Goal: Task Accomplishment & Management: Manage account settings

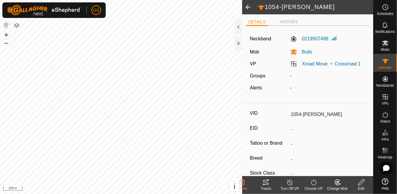
click at [382, 48] on span "Mobs" at bounding box center [385, 50] width 9 height 4
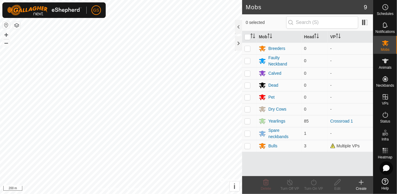
click at [383, 113] on icon at bounding box center [385, 114] width 7 height 7
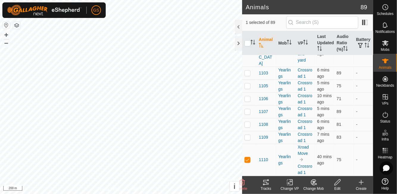
scroll to position [1297, 0]
click at [325, 46] on th "Last Updated" at bounding box center [324, 43] width 19 height 24
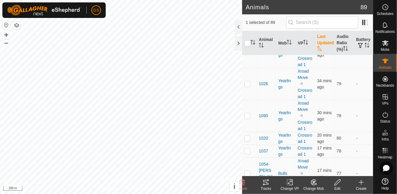
scroll to position [0, 0]
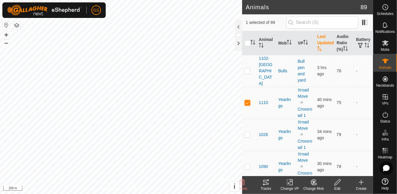
click at [247, 100] on p-checkbox at bounding box center [248, 102] width 6 height 5
checkbox input "false"
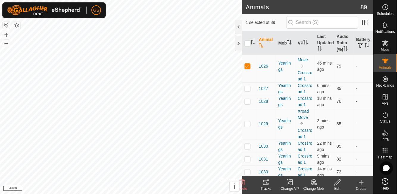
scroll to position [175, 0]
